Goal: Task Accomplishment & Management: Manage account settings

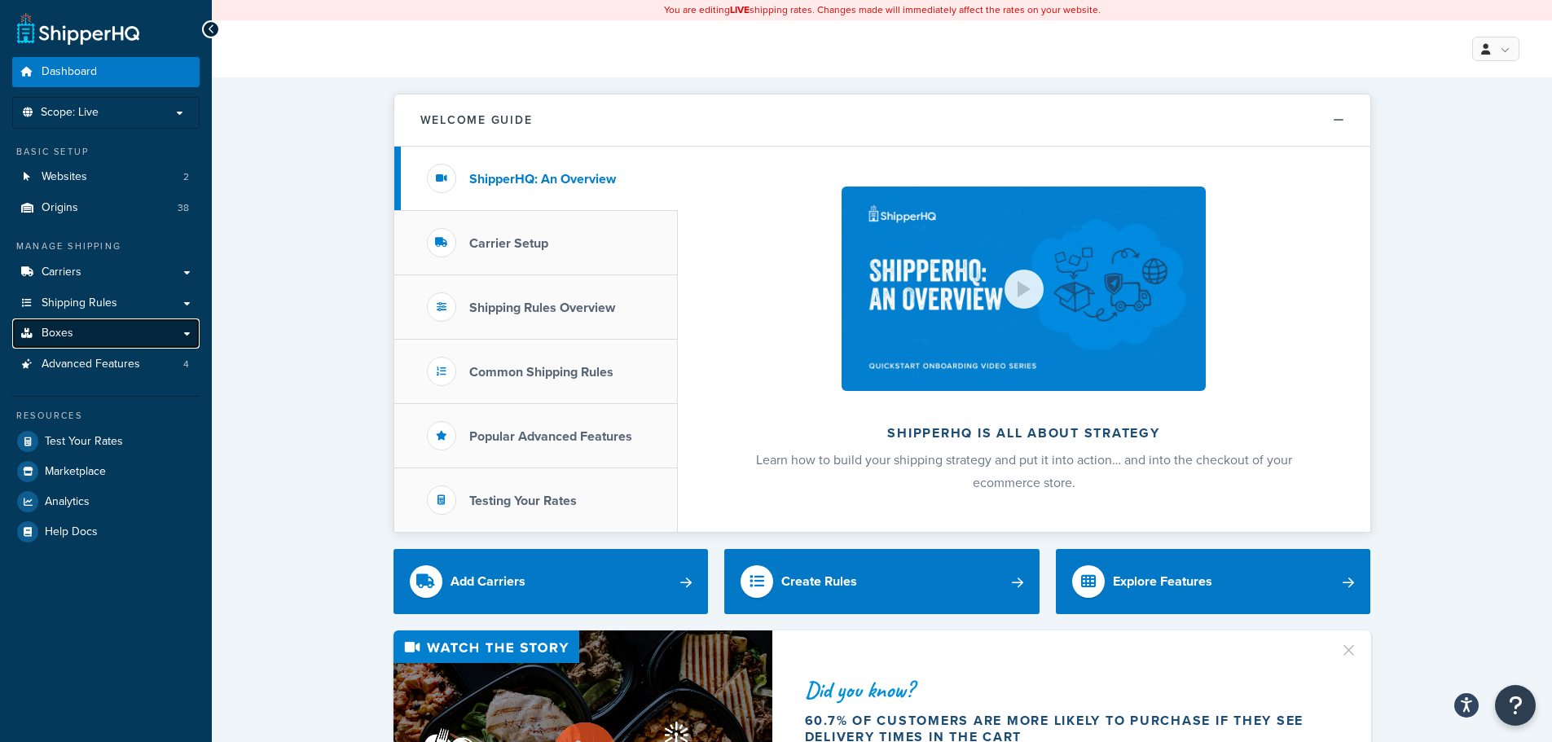
click at [93, 328] on link "Boxes" at bounding box center [105, 334] width 187 height 30
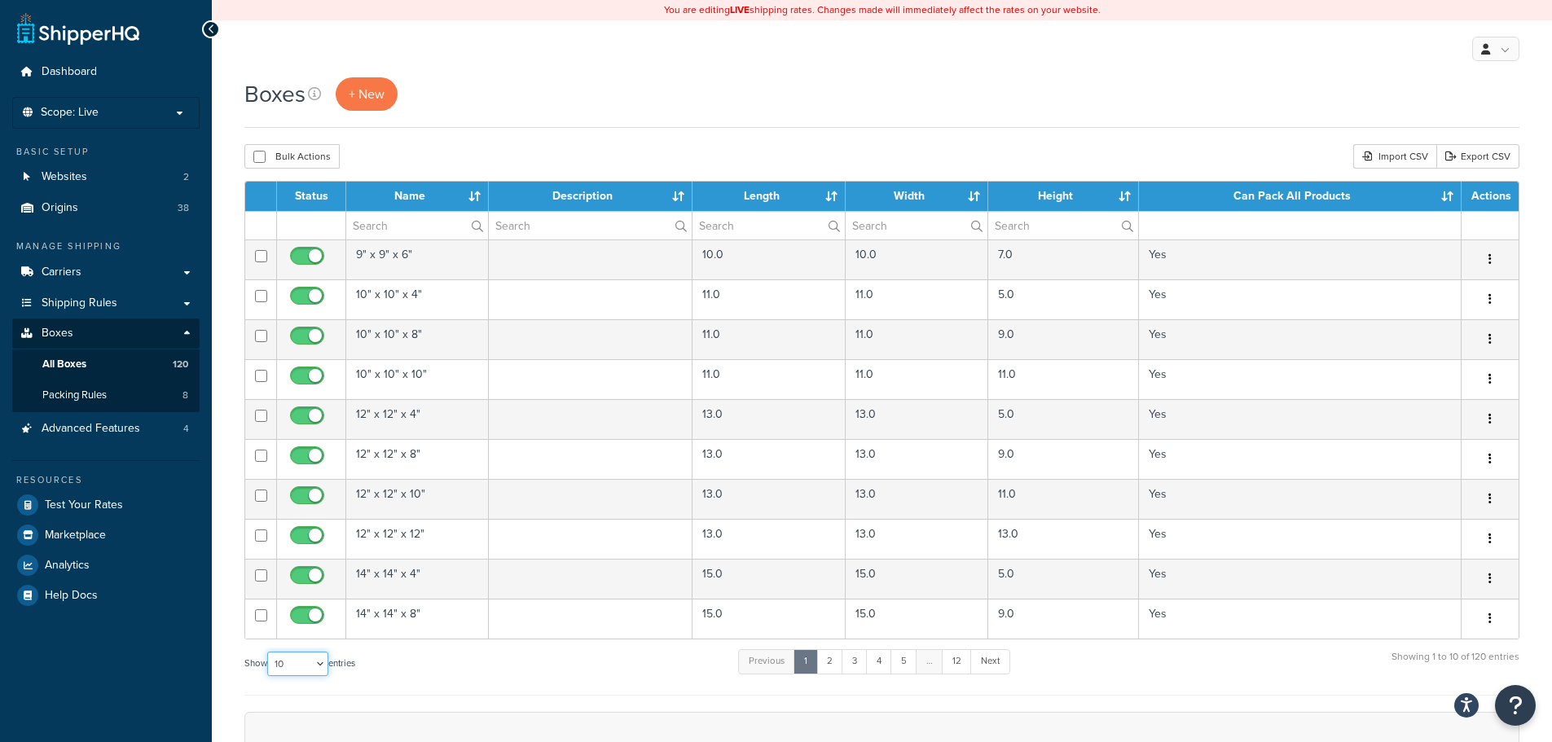
click at [319, 665] on select "10 15 25 50 100 1000" at bounding box center [297, 664] width 61 height 24
select select "1000"
click at [269, 653] on select "10 15 25 50 100 1000" at bounding box center [297, 664] width 61 height 24
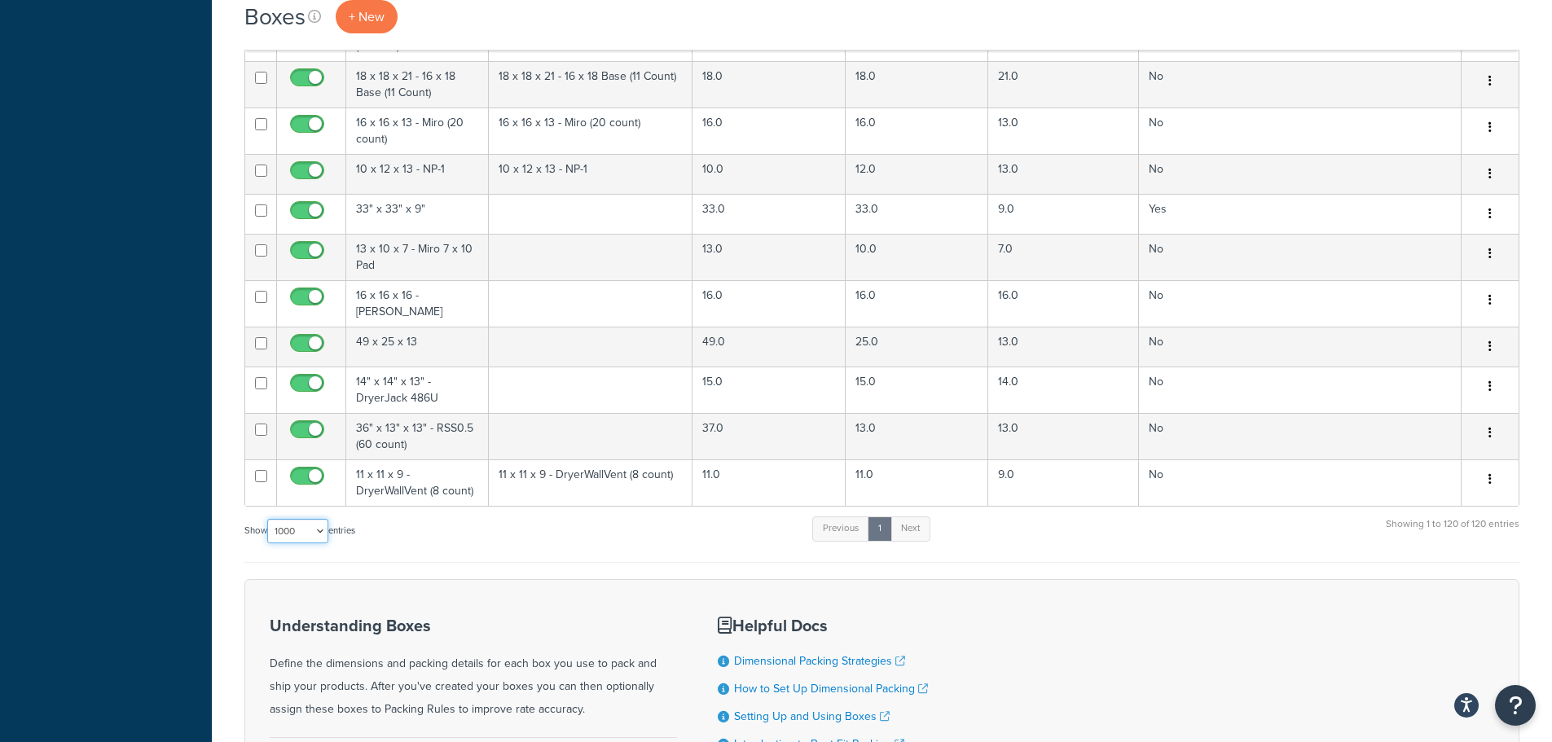
scroll to position [5160, 0]
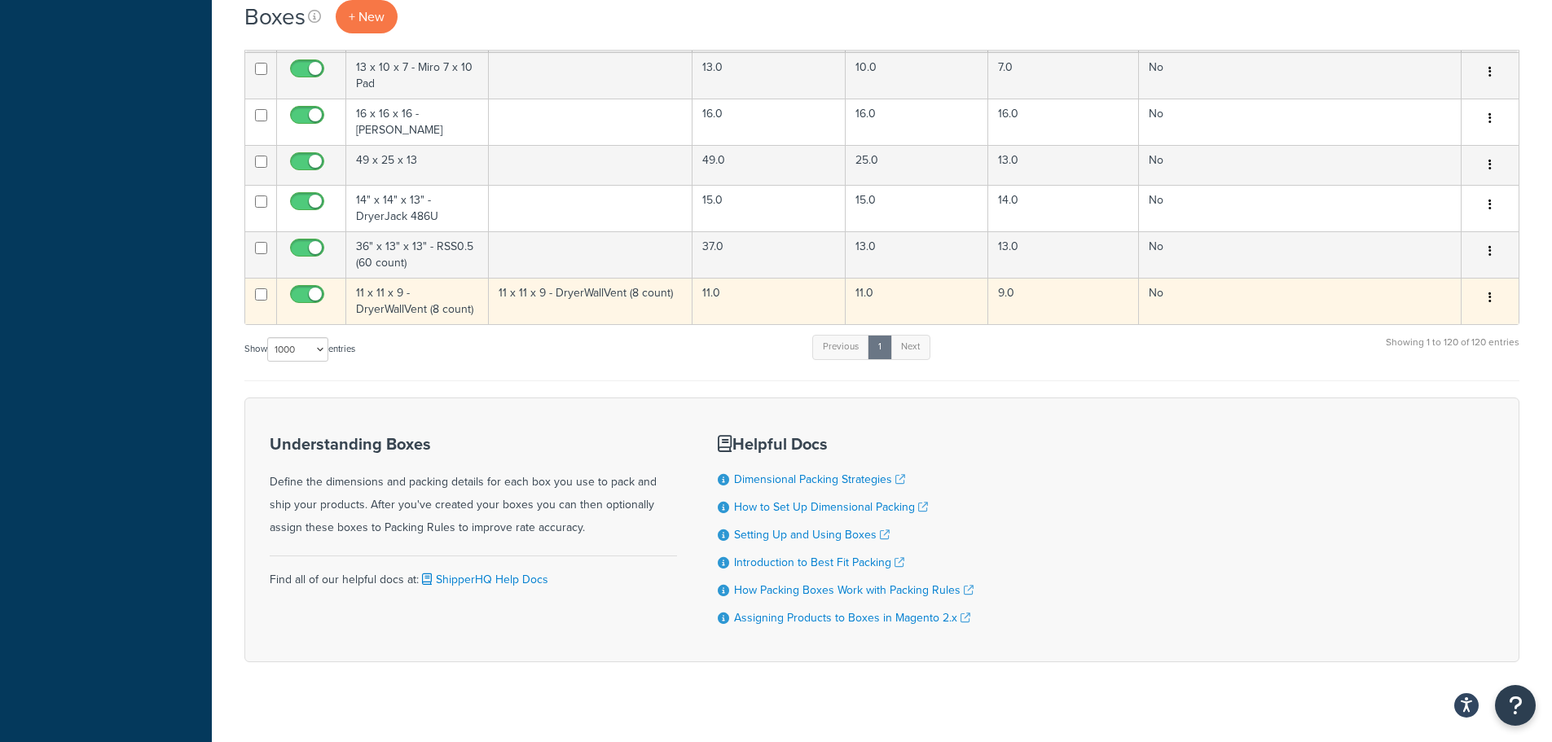
click at [1490, 292] on icon "button" at bounding box center [1490, 297] width 3 height 11
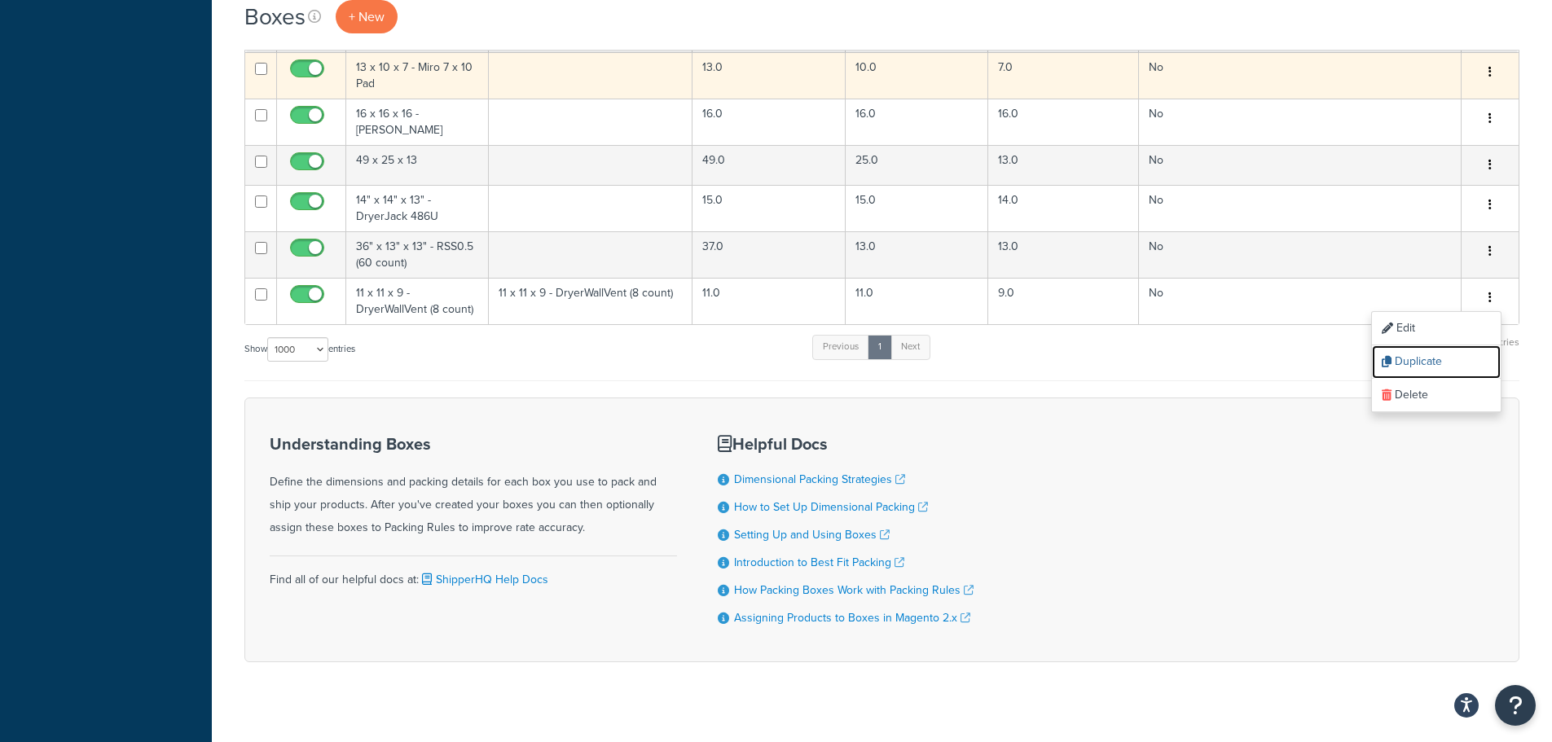
drag, startPoint x: 1428, startPoint y: 338, endPoint x: 856, endPoint y: 59, distance: 635.9
click at [1428, 346] on link "Duplicate" at bounding box center [1436, 362] width 129 height 33
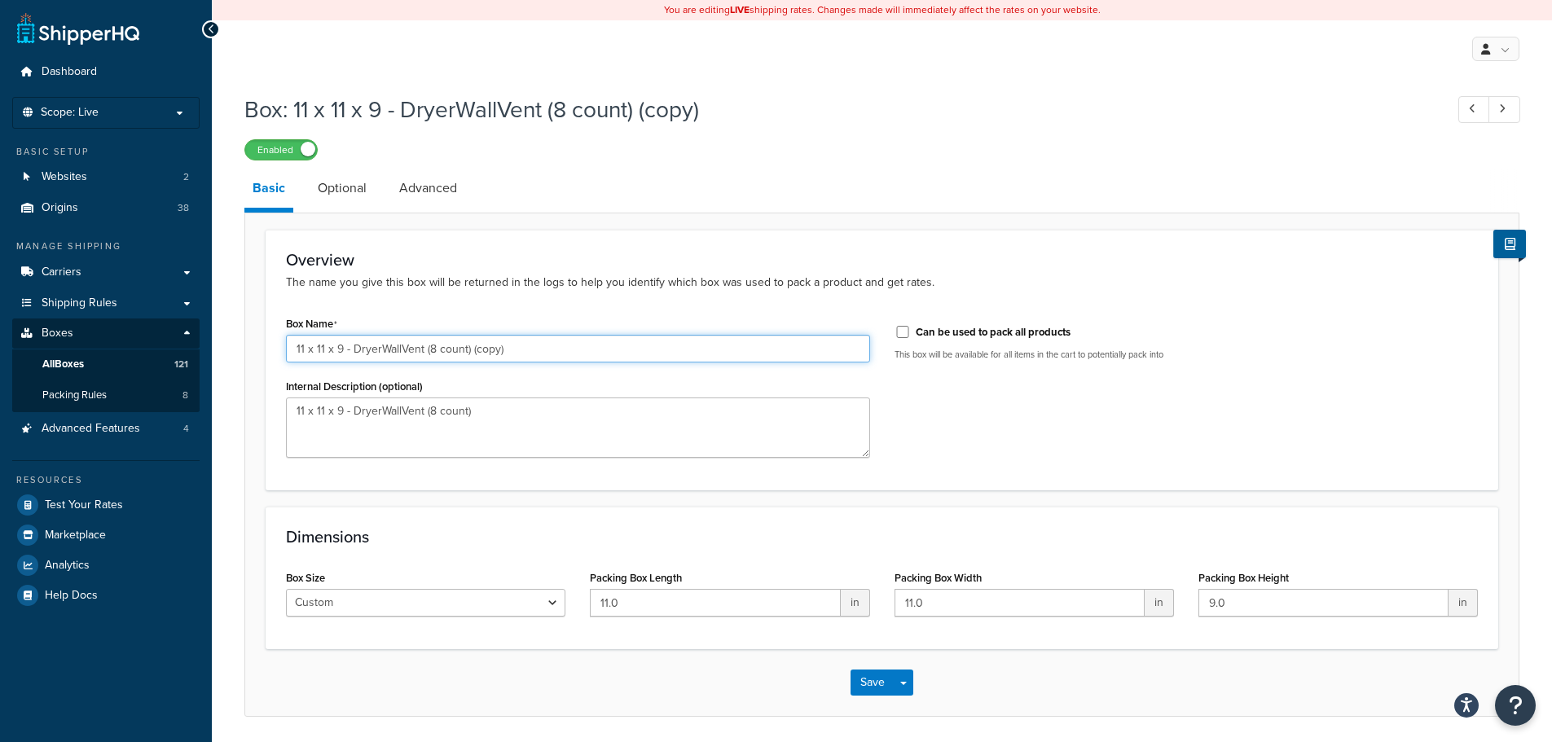
click at [523, 347] on input "11 x 11 x 9 - DryerWallVent (8 count) (copy)" at bounding box center [578, 349] width 584 height 28
drag, startPoint x: 340, startPoint y: 350, endPoint x: -88, endPoint y: 294, distance: 431.5
click at [0, 294] on html "Press Alt+1 for screen-reader mode, Alt+0 to cancel Accessibility Screen-Reader…" at bounding box center [776, 399] width 1552 height 799
type input "15 x 15 x 15 - DryerJack 486 (1 count)"
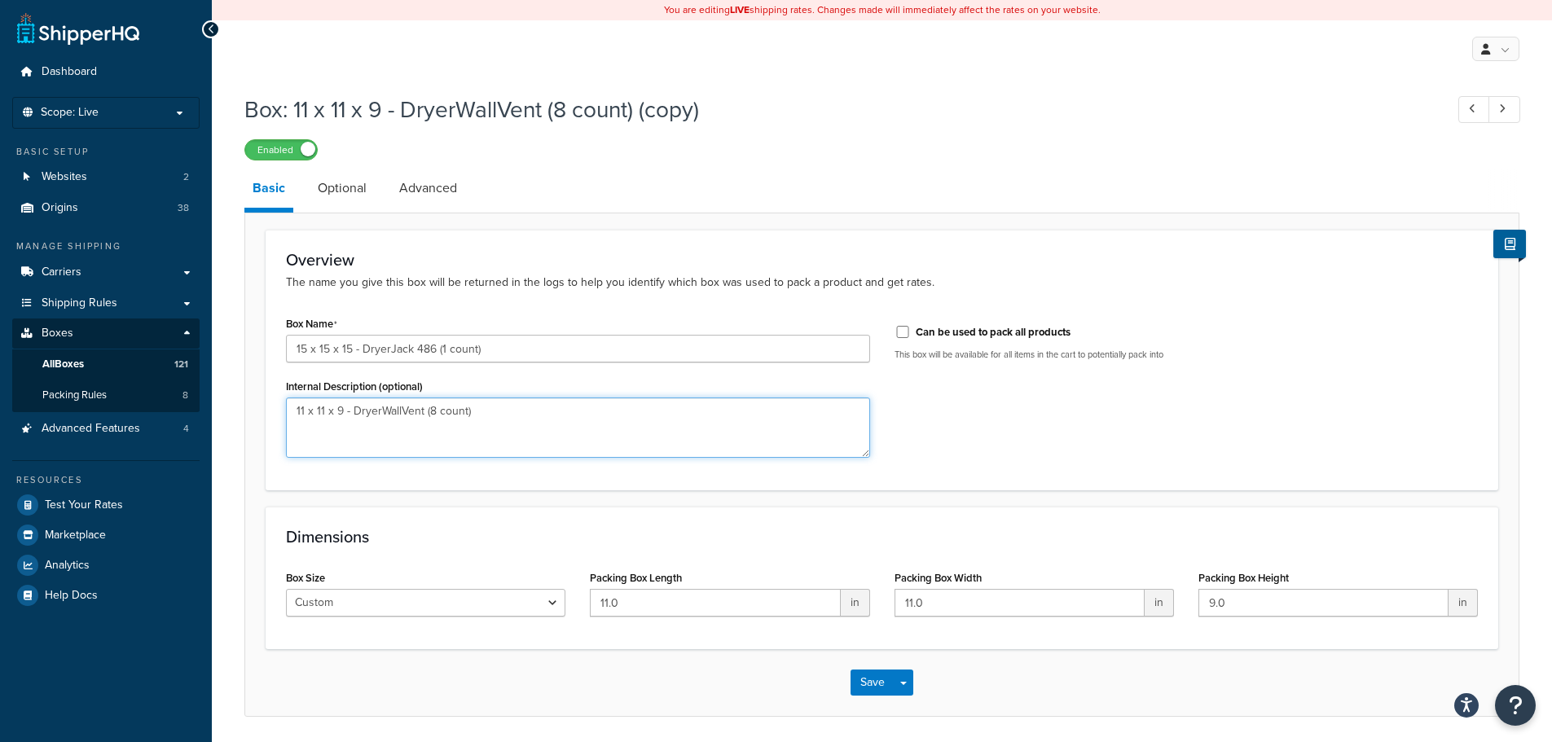
drag, startPoint x: 518, startPoint y: 410, endPoint x: -586, endPoint y: 281, distance: 1111.6
click at [0, 281] on html "Accessibility Screen-Reader Guide, Feedback, and Issue Reporting | New window S…" at bounding box center [776, 399] width 1552 height 799
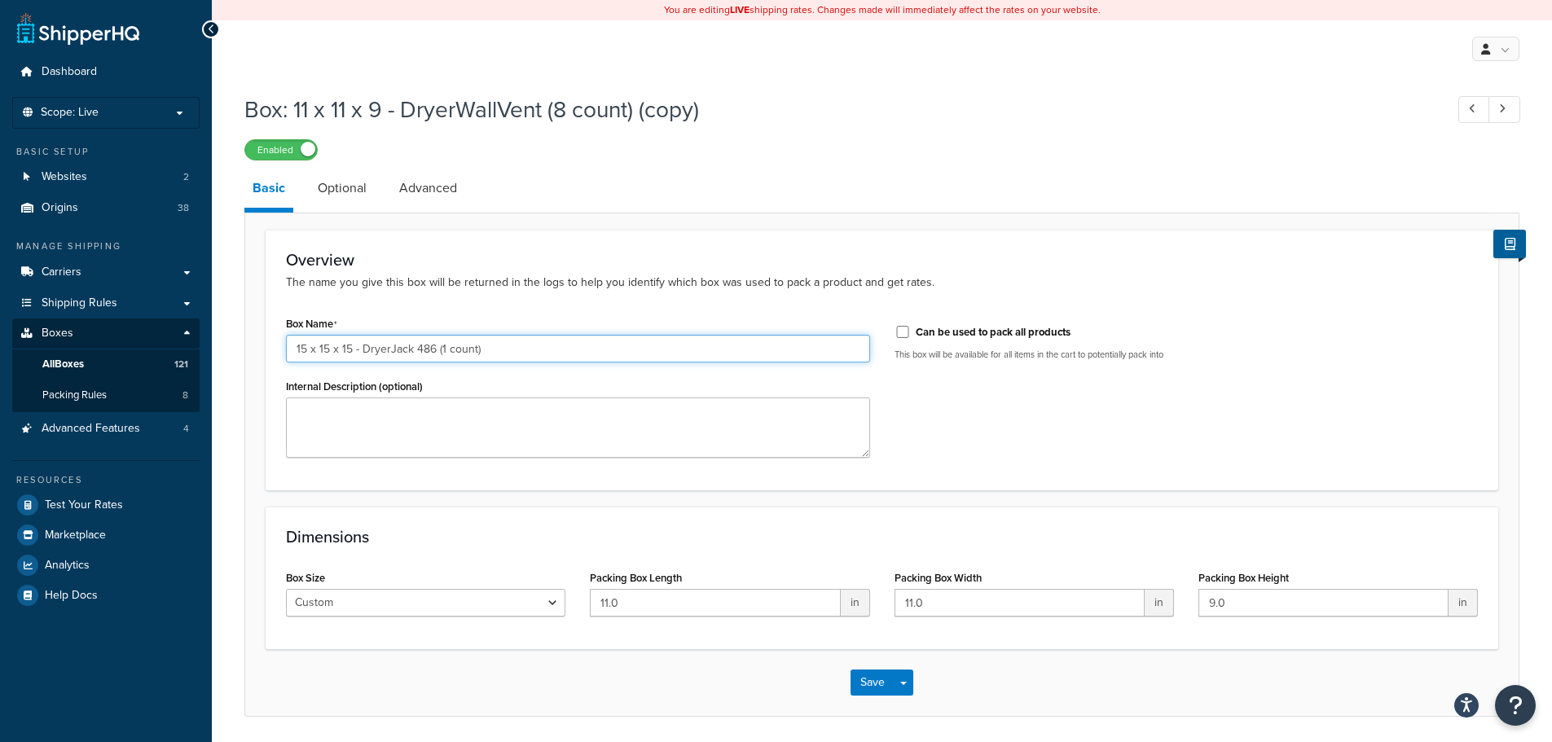
click at [513, 338] on input "15 x 15 x 15 - DryerJack 486 (1 count)" at bounding box center [578, 349] width 584 height 28
click at [513, 344] on input "15 x 15 x 15 - DryerJack 486 (1 count)" at bounding box center [578, 349] width 584 height 28
click at [512, 344] on input "15 x 15 x 15 - DryerJack 486 (1 count)" at bounding box center [578, 349] width 584 height 28
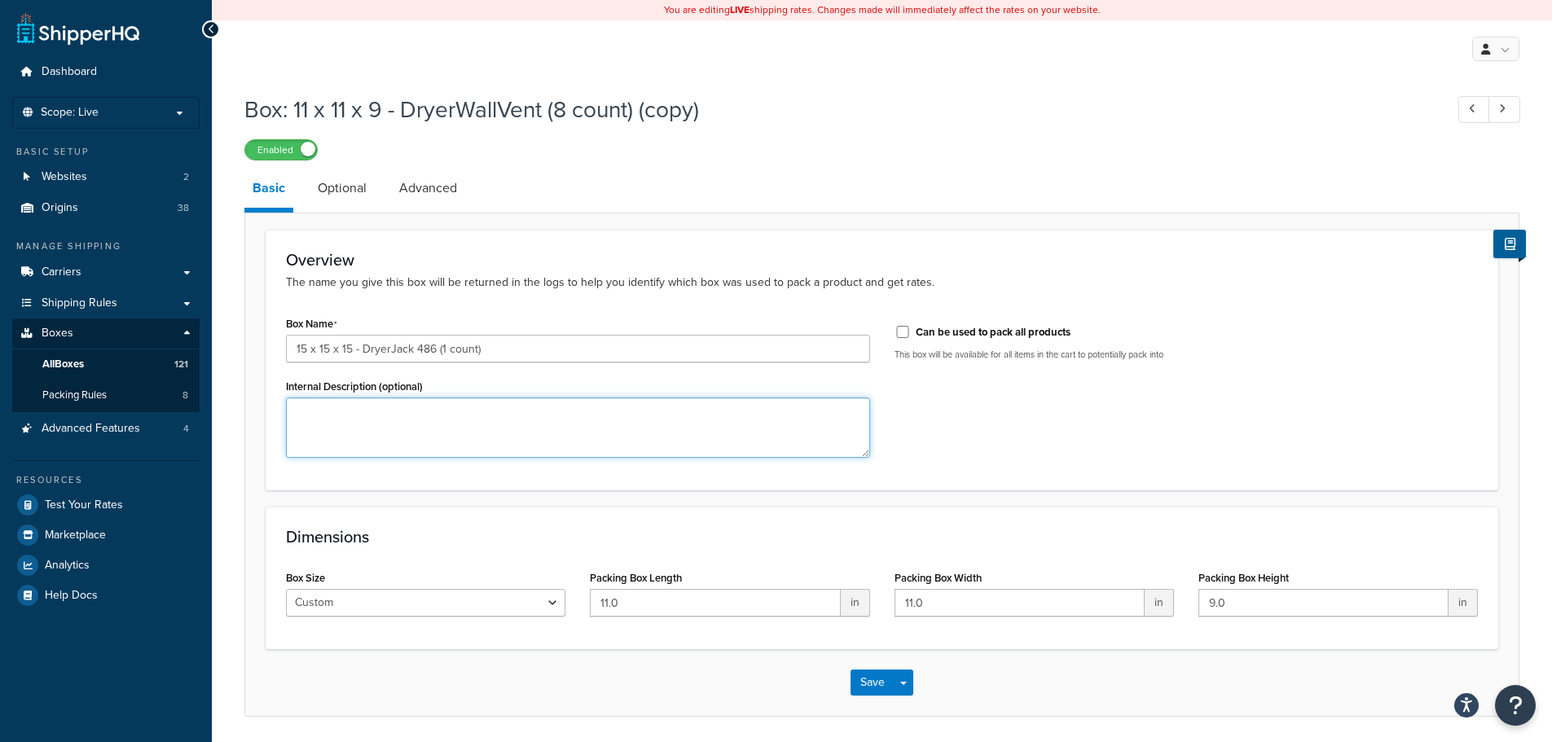
click at [505, 411] on textarea "Internal Description (optional)" at bounding box center [578, 428] width 584 height 60
paste textarea "15 x 15 x 15 - DryerJack 486 (1 count)"
type textarea "15 x 15 x 15 - DryerJack 486 (1 count)"
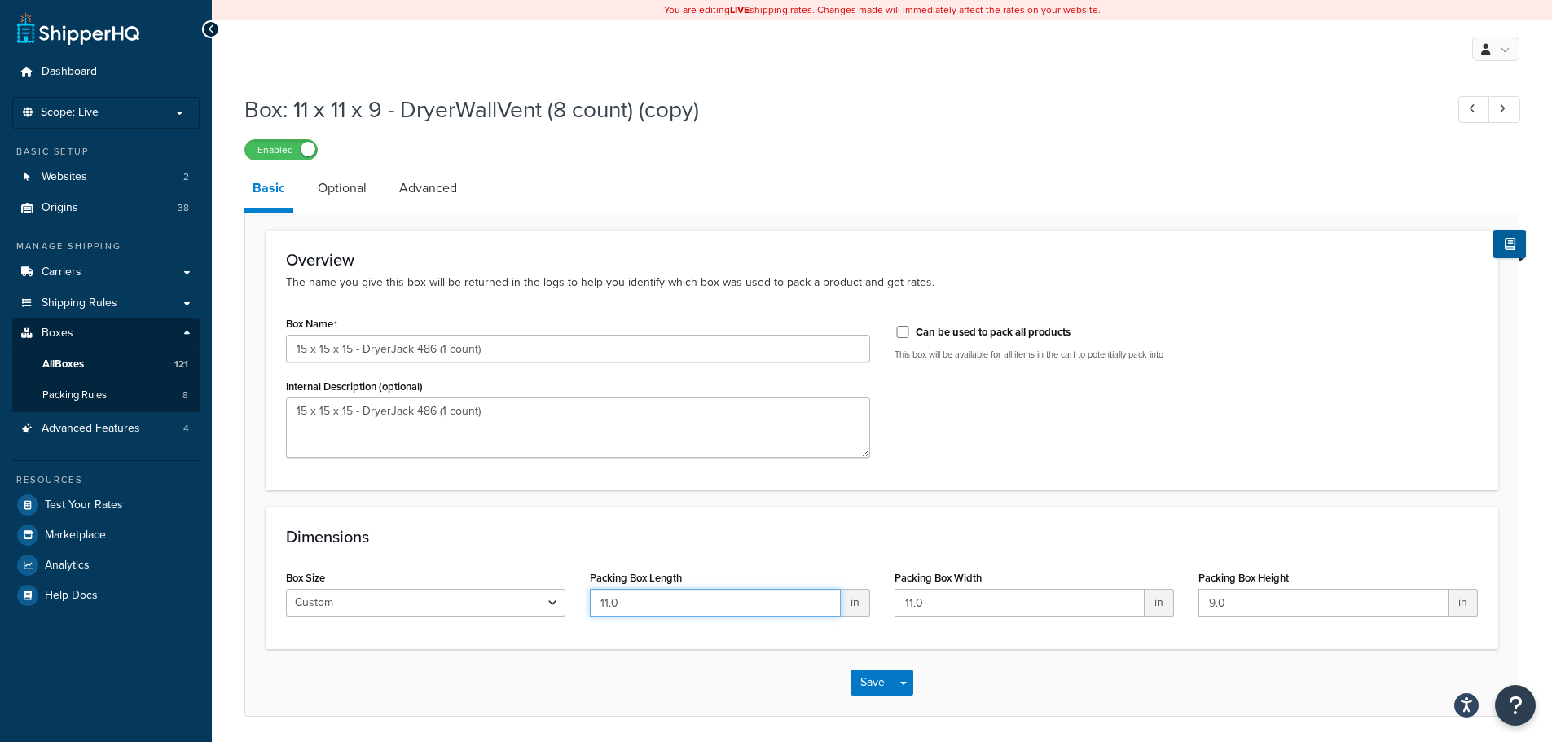
drag, startPoint x: 654, startPoint y: 606, endPoint x: 398, endPoint y: 574, distance: 257.8
click at [398, 574] on div "Box Size Custom USPS Small Flat Box USPS Medium Flat Box USPS Large Flat Box US…" at bounding box center [882, 597] width 1217 height 63
type input "15"
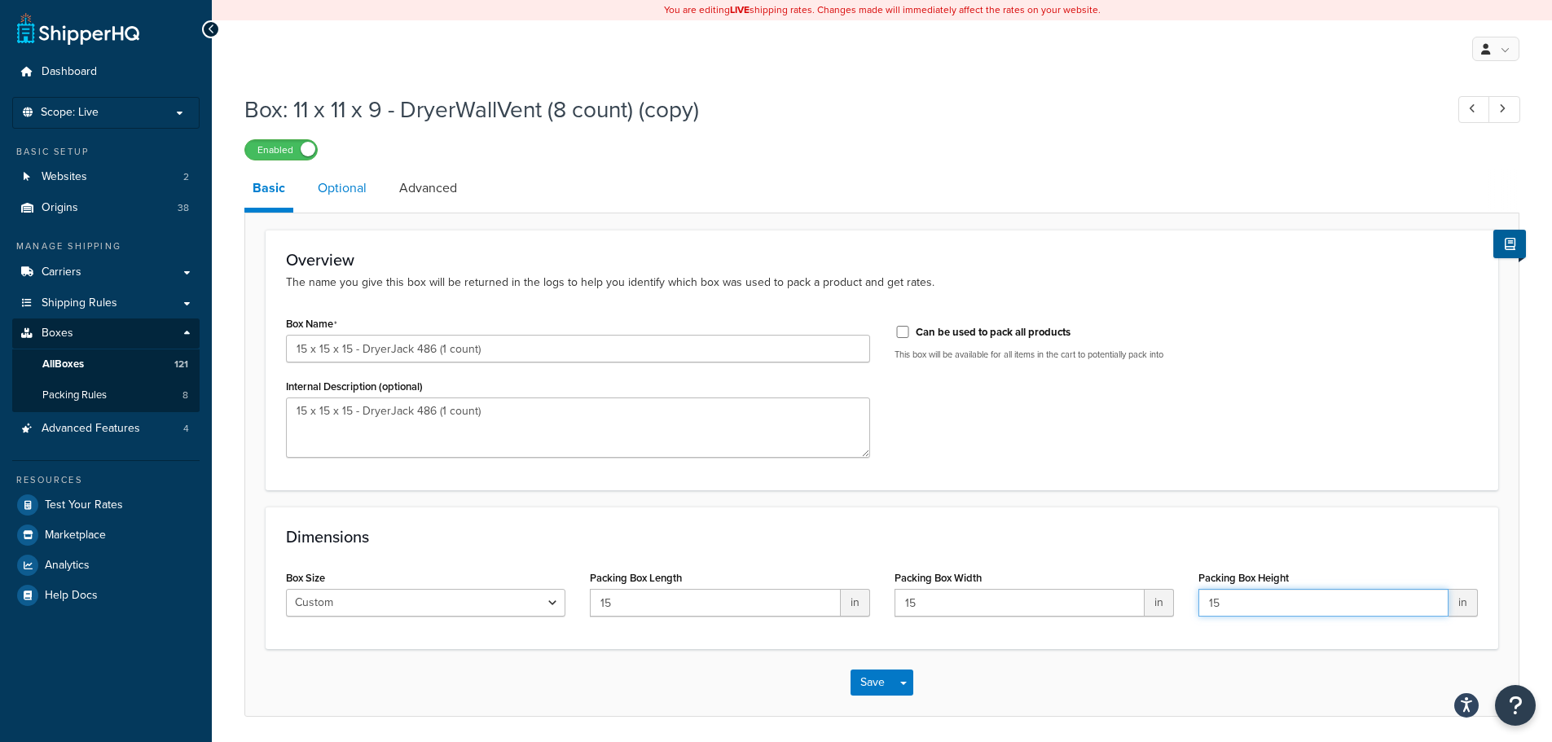
type input "15"
click at [362, 188] on link "Optional" at bounding box center [342, 188] width 65 height 39
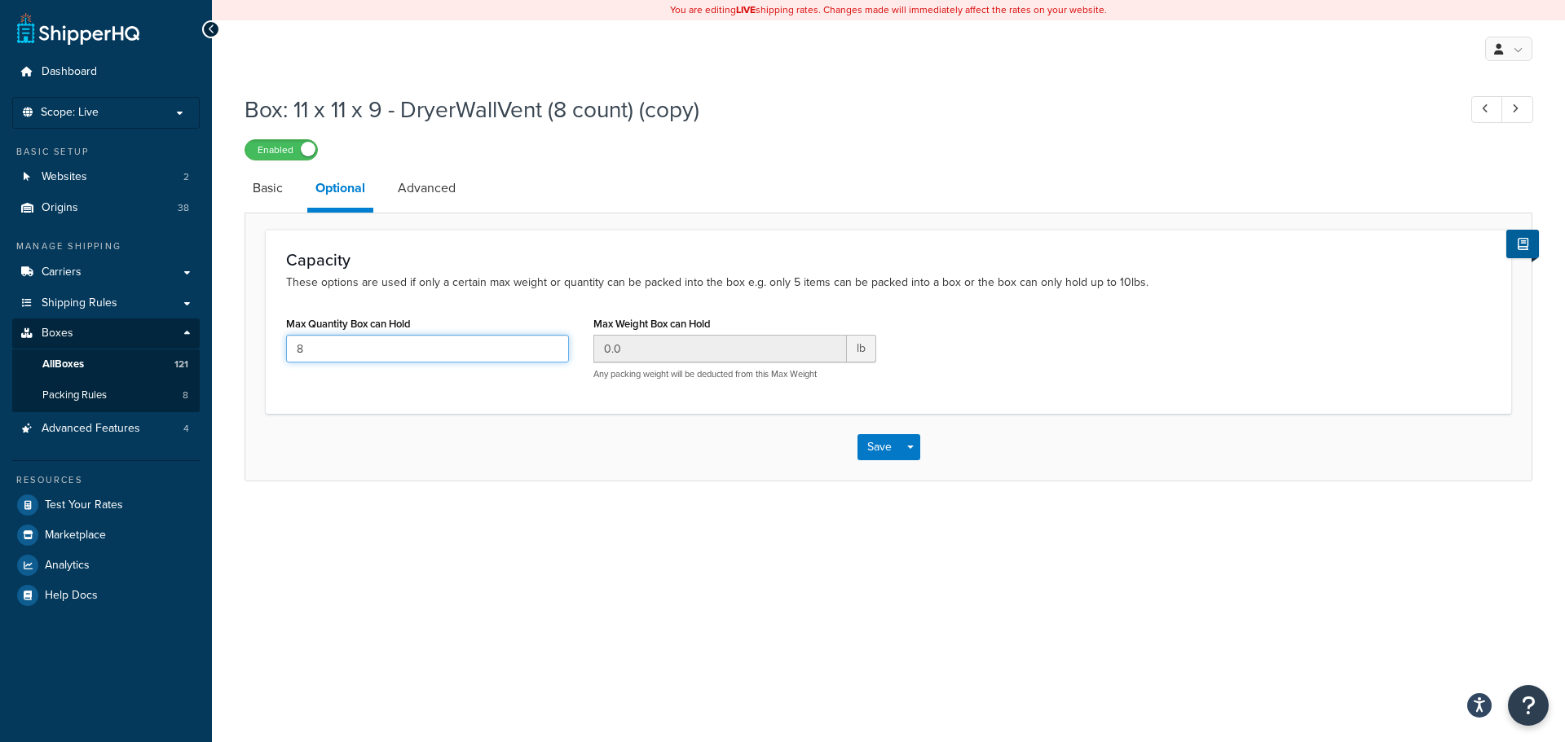
drag, startPoint x: 368, startPoint y: 339, endPoint x: -92, endPoint y: 309, distance: 461.4
click at [0, 309] on html "Accessibility Screen-Reader Guide, Feedback, and Issue Reporting | New window S…" at bounding box center [782, 371] width 1565 height 742
type input "1"
click at [425, 188] on link "Advanced" at bounding box center [427, 188] width 74 height 39
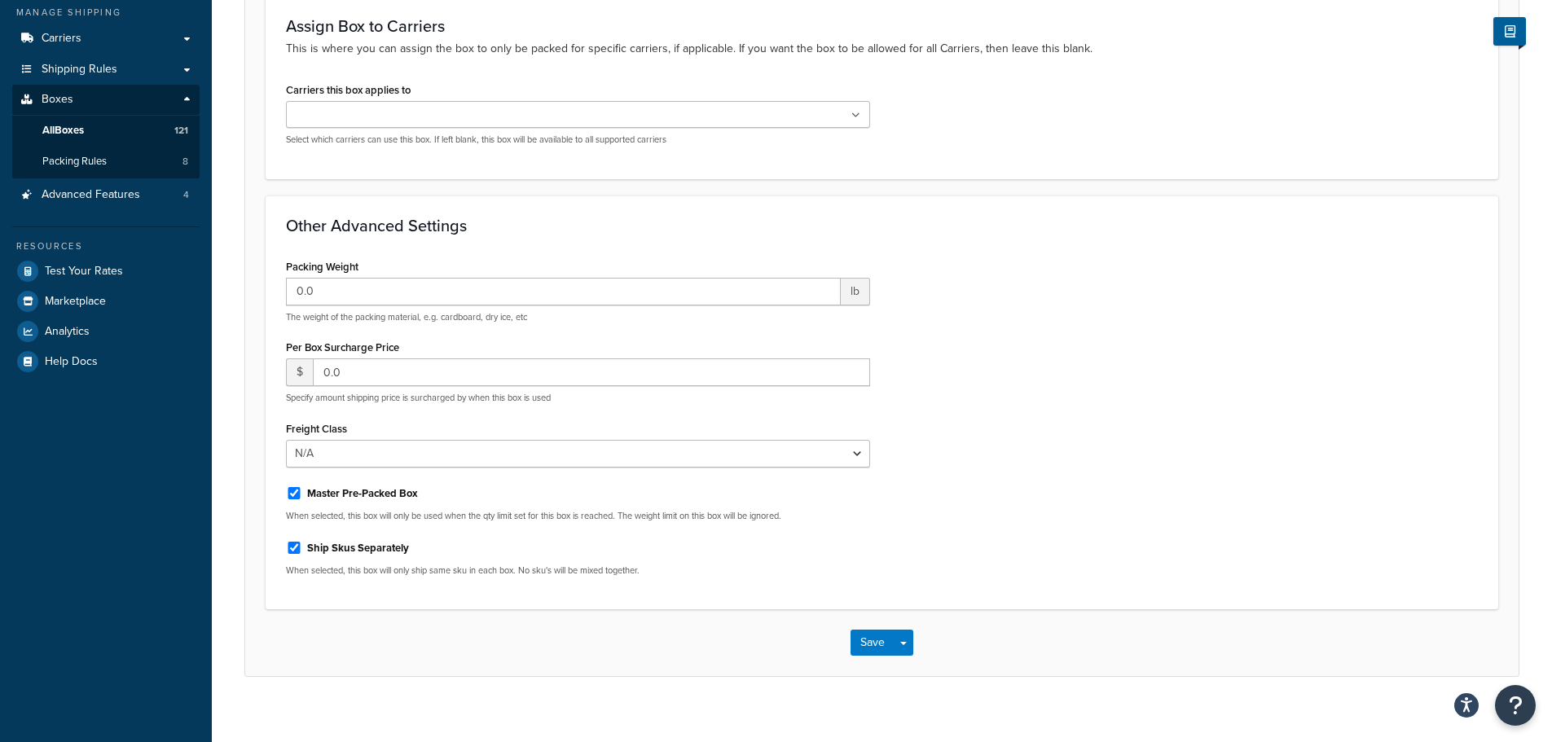
scroll to position [253, 0]
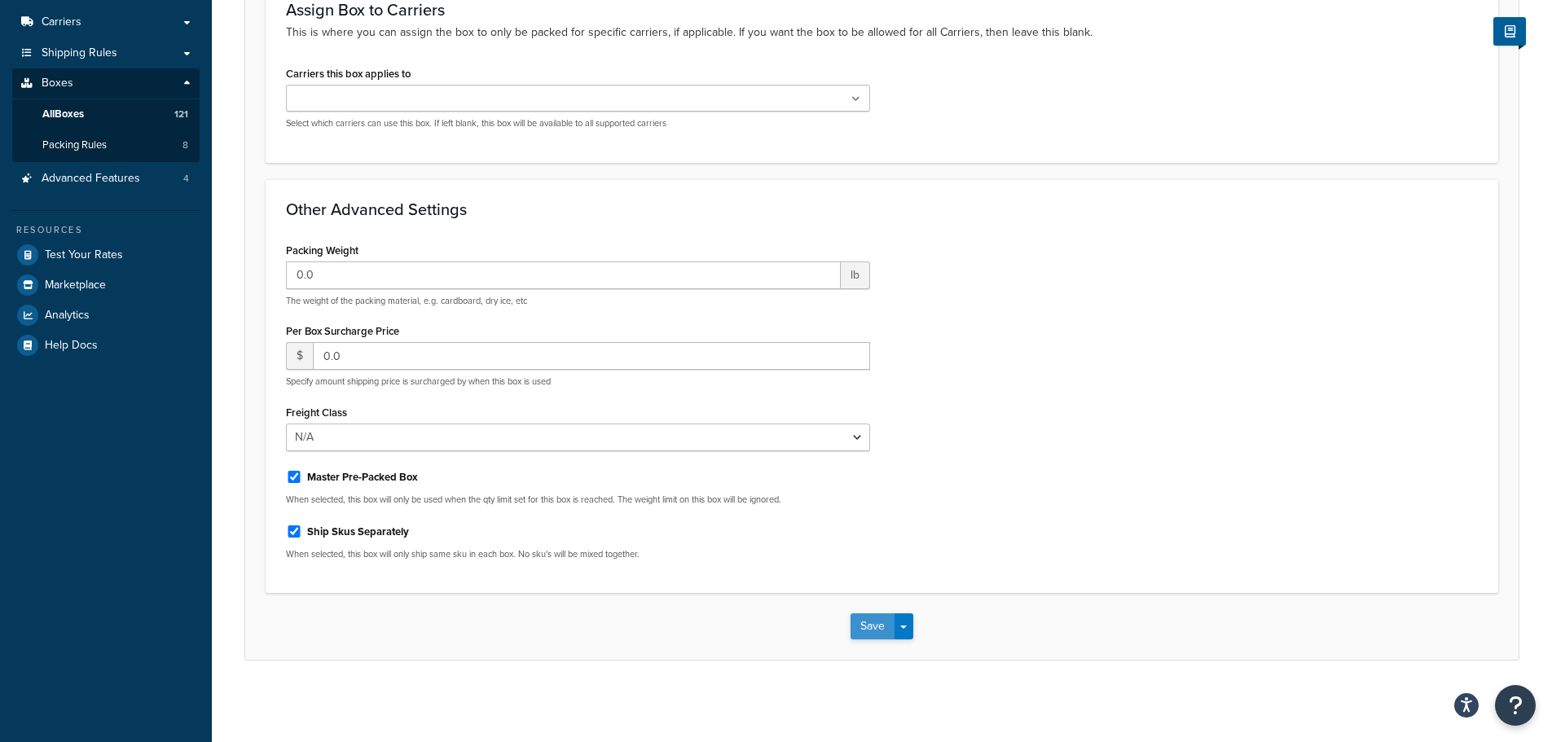
click at [876, 627] on button "Save" at bounding box center [873, 627] width 44 height 26
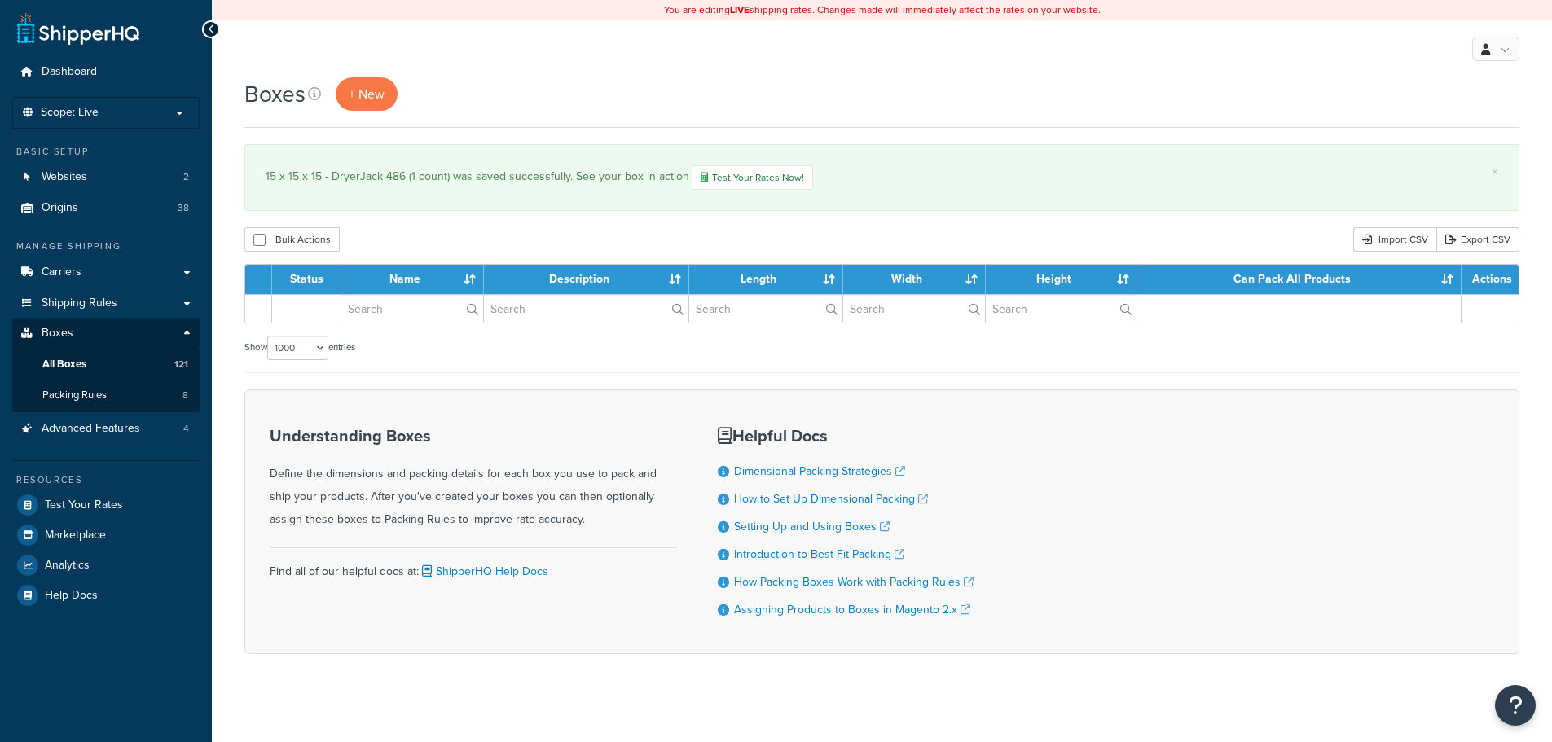
select select "1000"
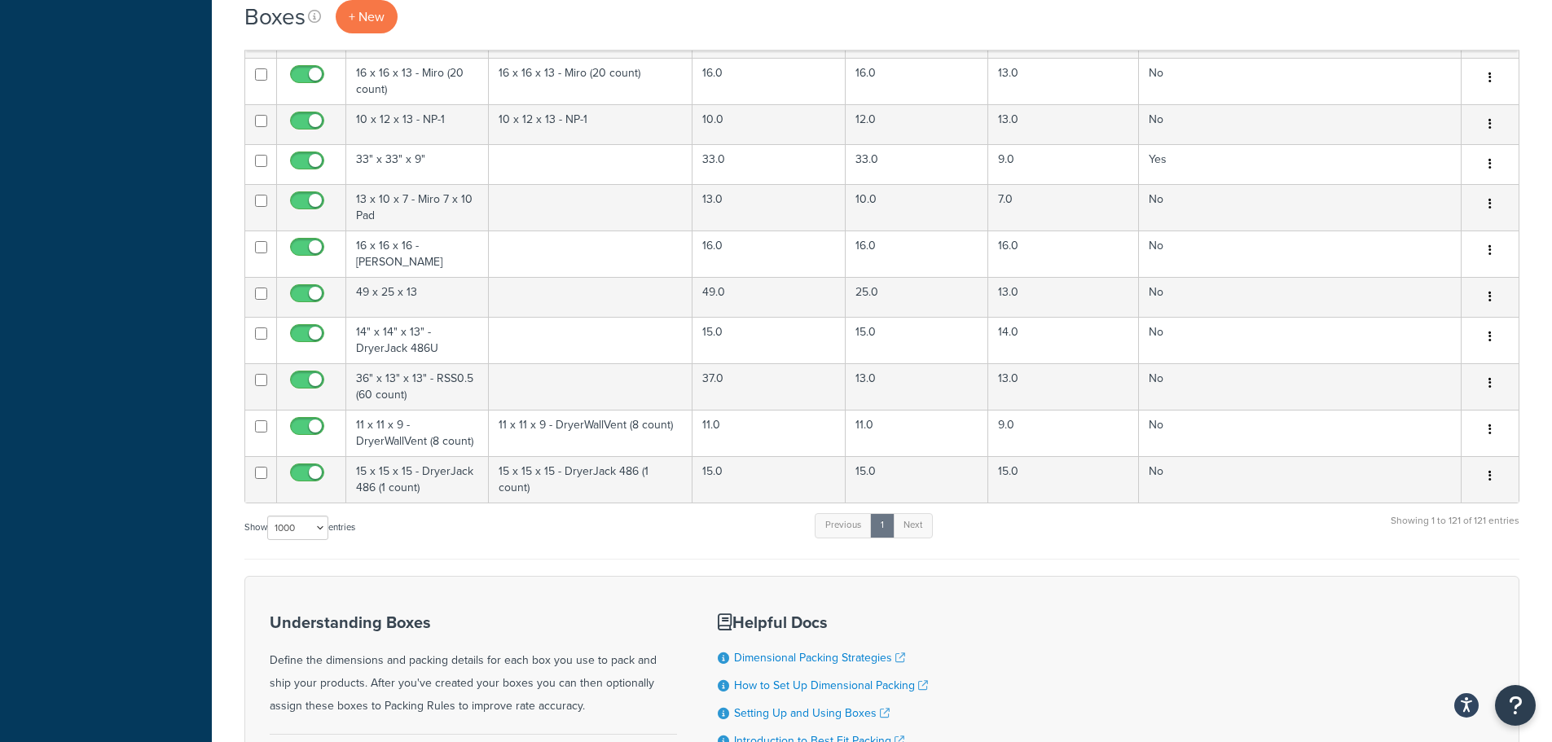
scroll to position [5290, 0]
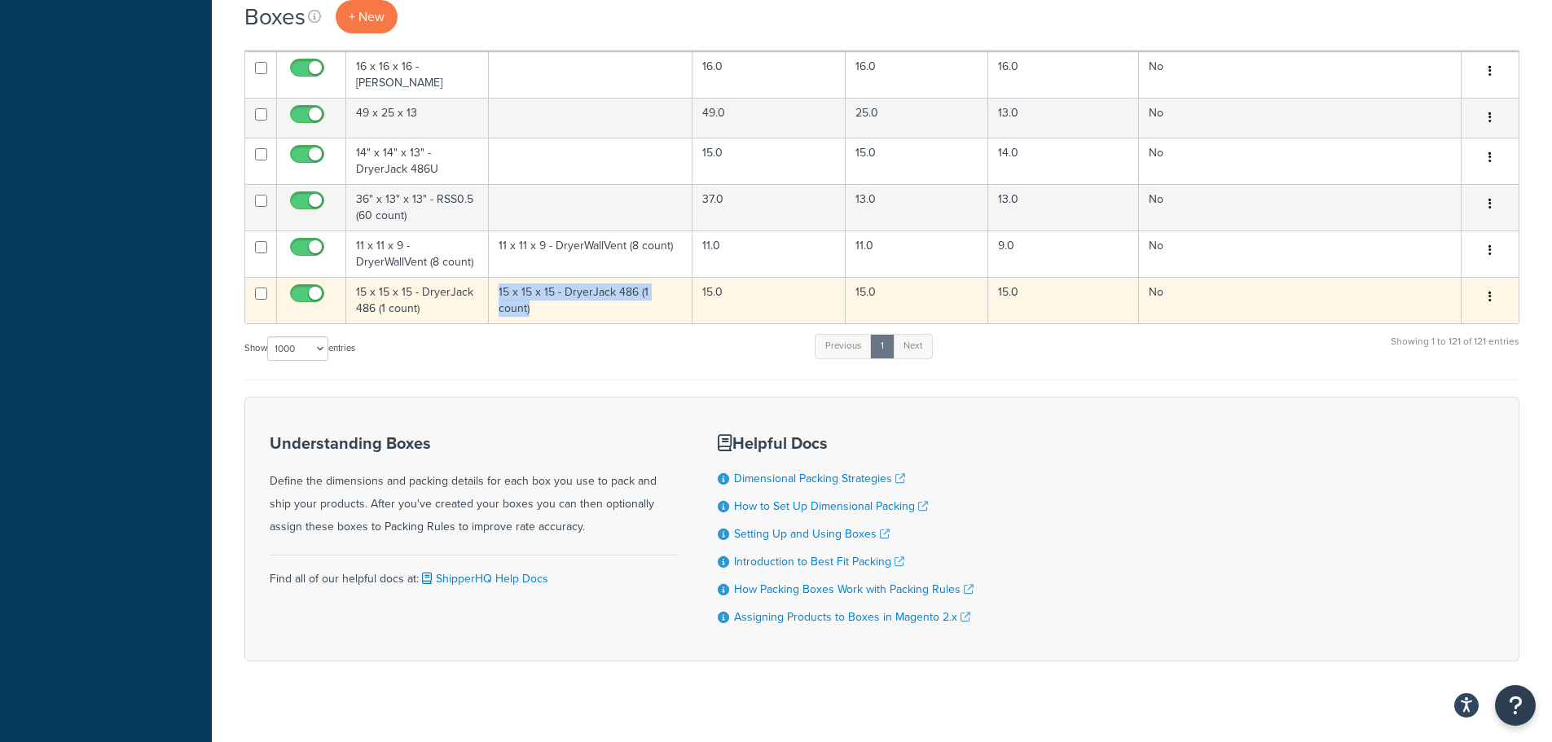
drag, startPoint x: 683, startPoint y: 274, endPoint x: 499, endPoint y: 275, distance: 184.2
click at [499, 277] on td "15 x 15 x 15 - DryerJack 486 (1 count)" at bounding box center [591, 300] width 205 height 46
